Goal: Task Accomplishment & Management: Manage account settings

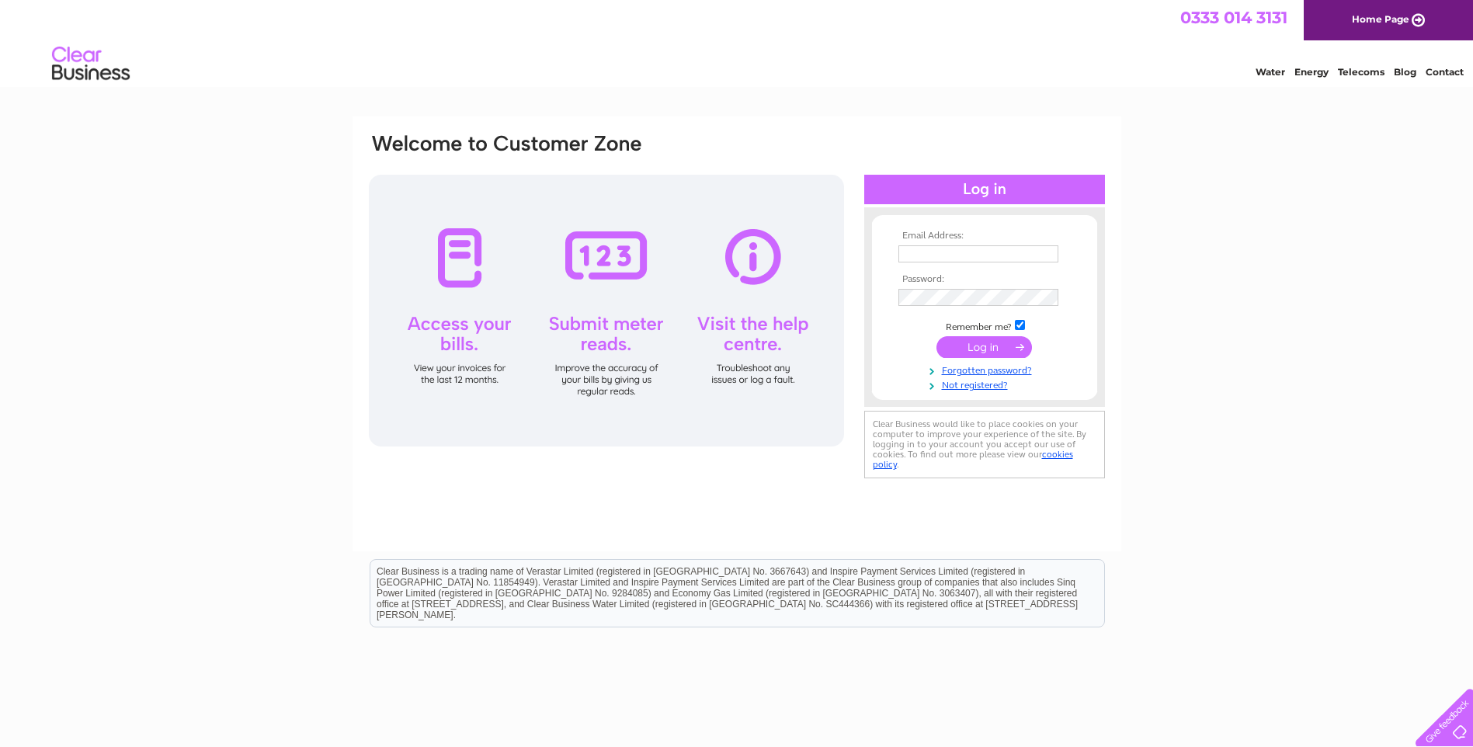
type input "daveyboyrentals@gmail.com"
click at [994, 342] on input "submit" at bounding box center [983, 347] width 95 height 22
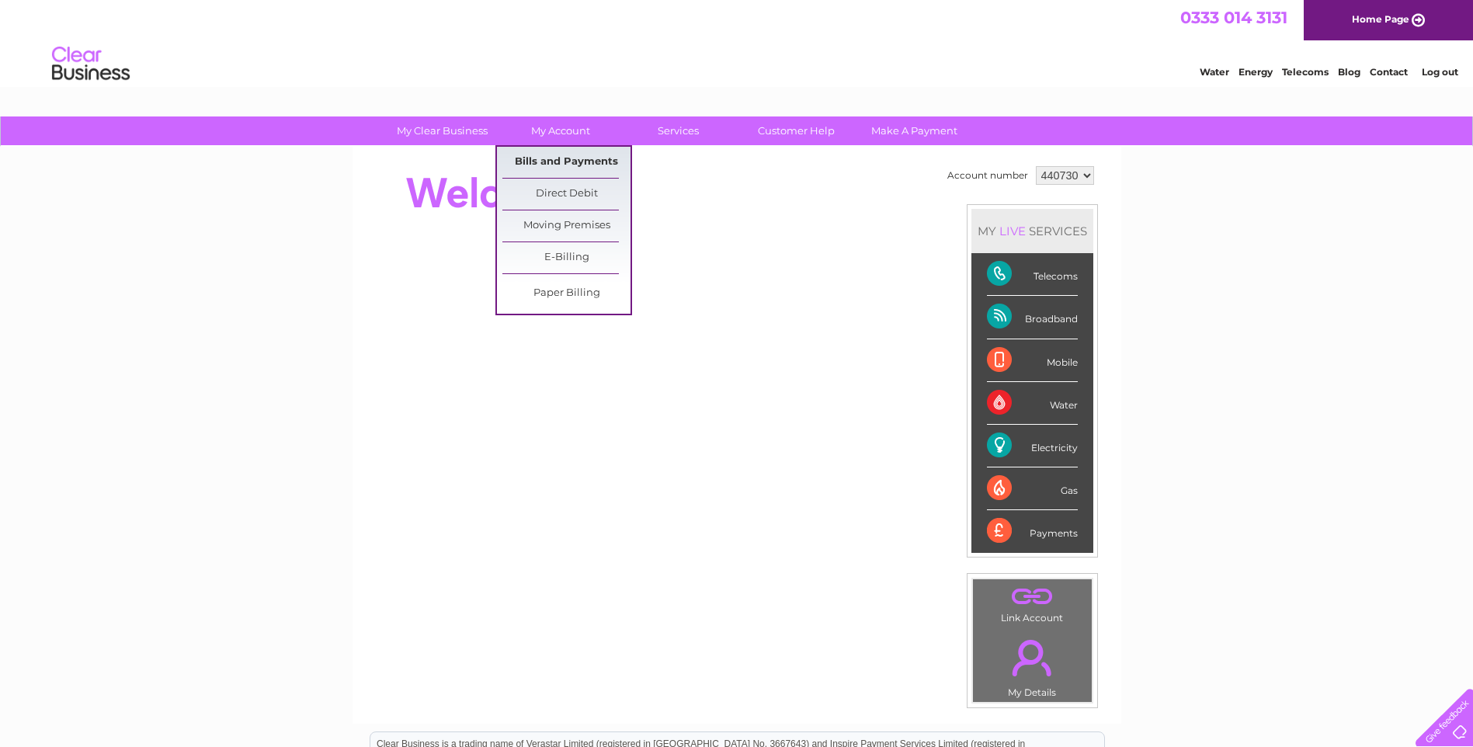
click at [569, 162] on link "Bills and Payments" at bounding box center [566, 162] width 128 height 31
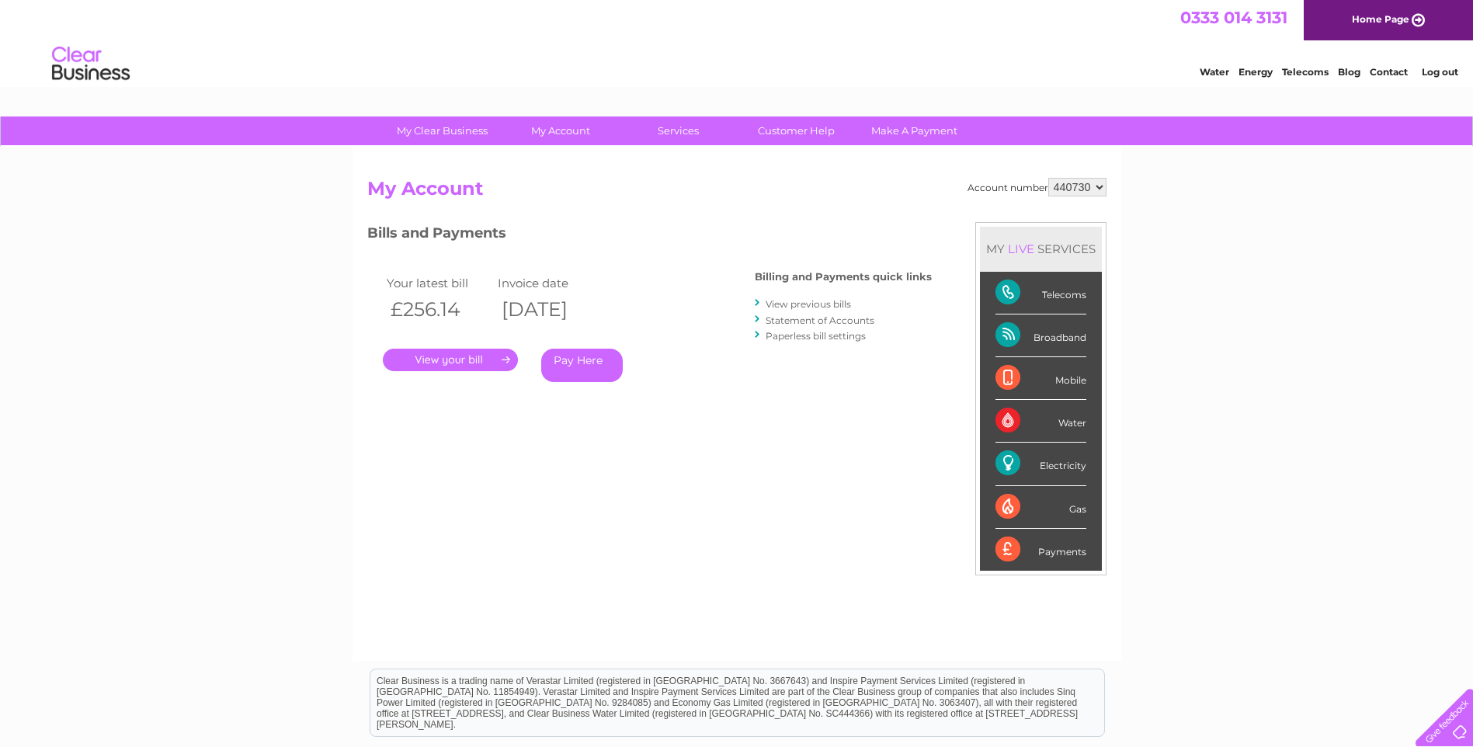
click at [482, 361] on link "." at bounding box center [450, 360] width 135 height 23
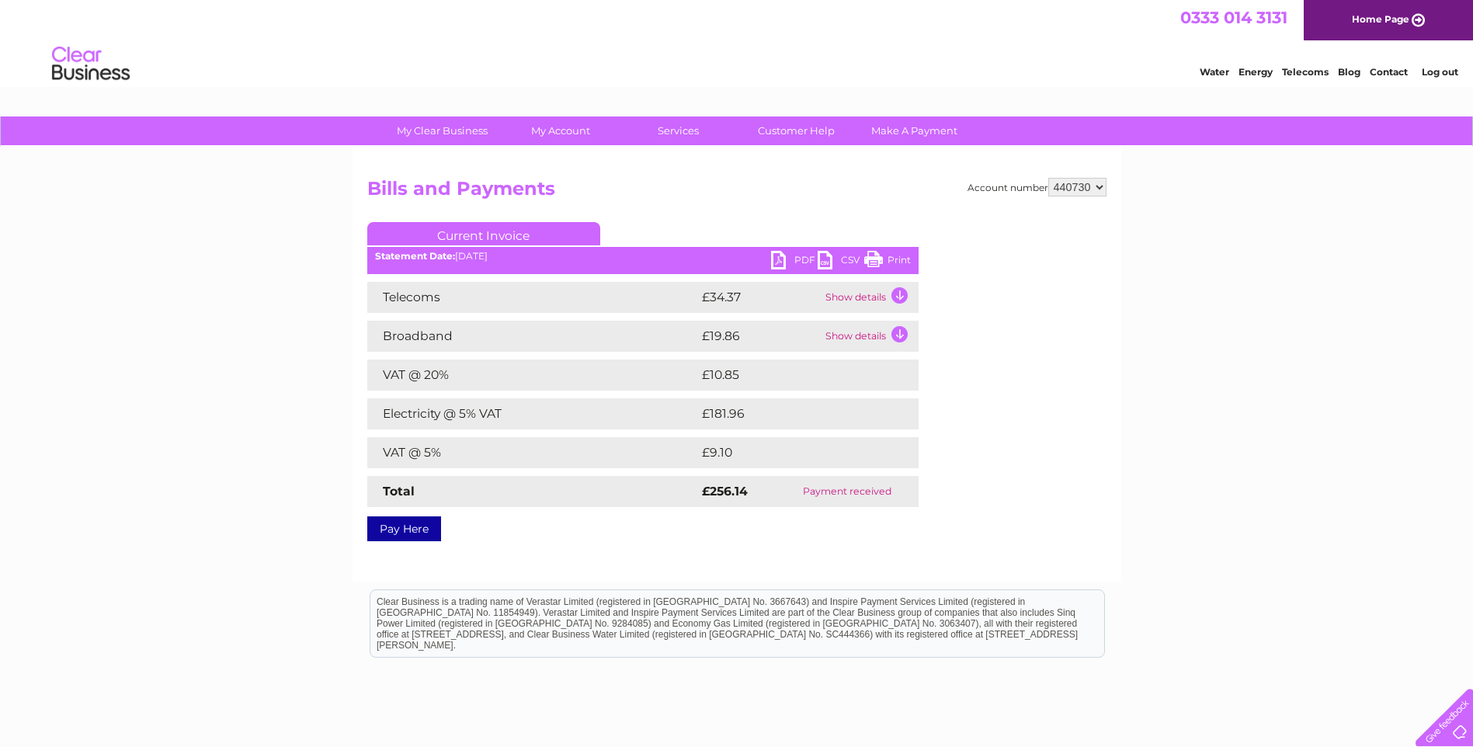
click at [900, 291] on td "Show details" at bounding box center [869, 297] width 97 height 31
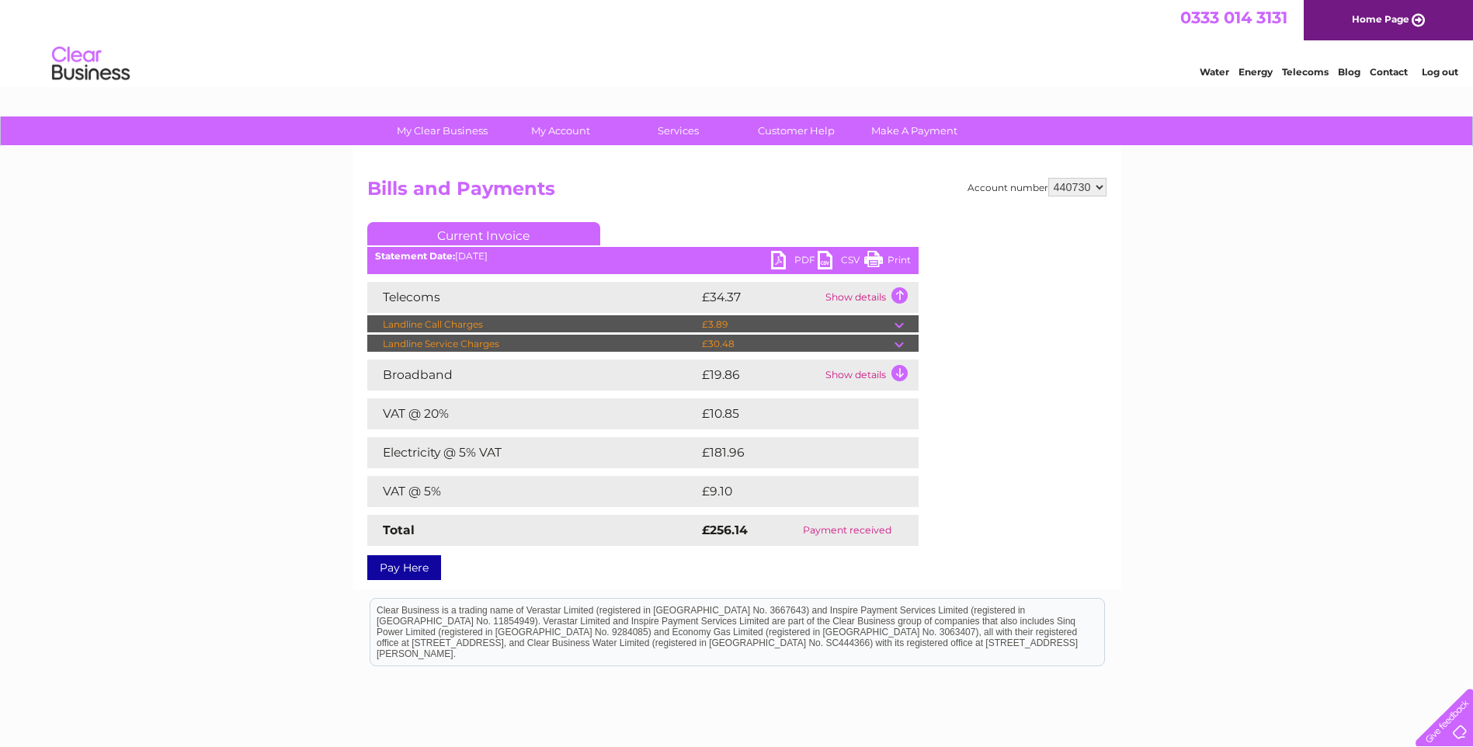
click at [775, 258] on link "PDF" at bounding box center [794, 262] width 47 height 23
